Goal: Find specific page/section: Find specific page/section

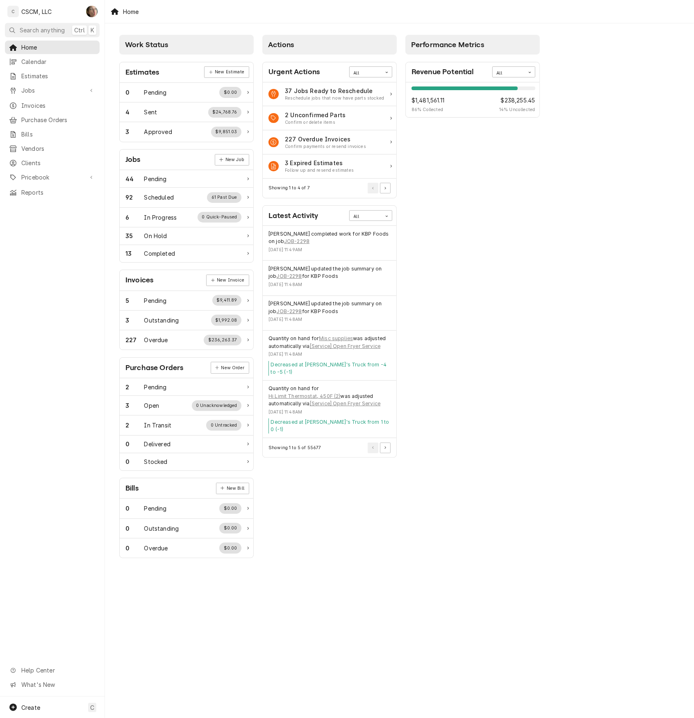
click at [417, 325] on div "Performance Metrics Revenue Potential All 86% $1,481,561.11 86 % Collected $238…" at bounding box center [472, 297] width 143 height 532
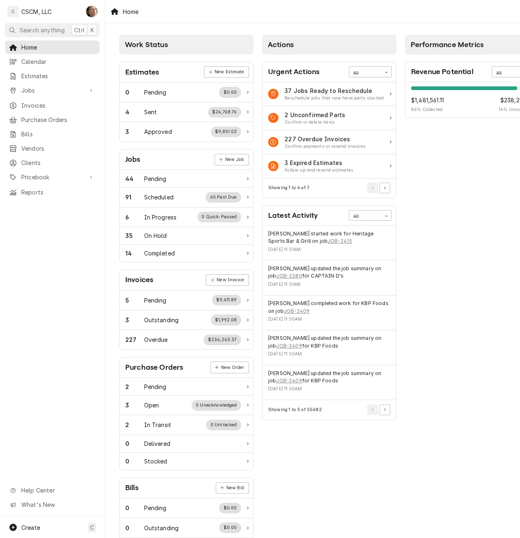
click at [408, 259] on div "Performance Metrics Revenue Potential All 86% $1,481,561.11 86 % Collected $238…" at bounding box center [472, 297] width 143 height 532
click at [328, 243] on link "JOB-2415" at bounding box center [340, 241] width 25 height 7
